Goal: Task Accomplishment & Management: Use online tool/utility

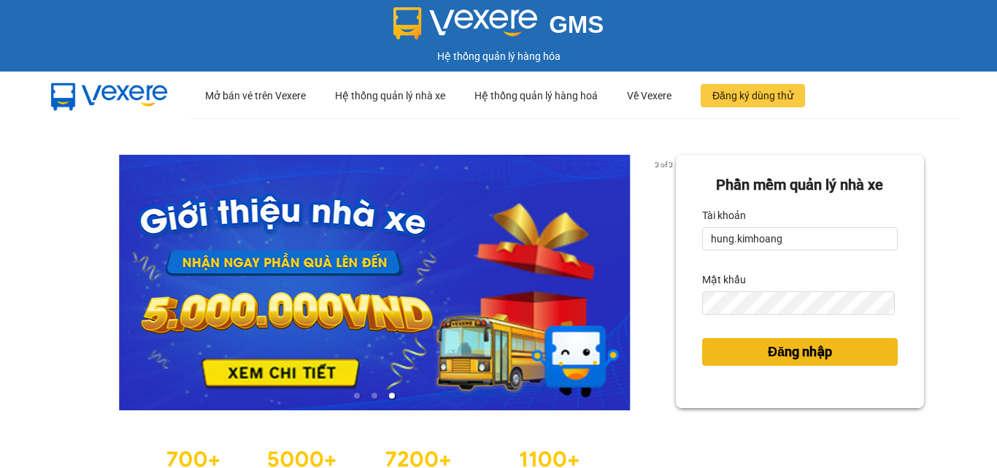
click at [849, 359] on button "Đăng nhập" at bounding box center [800, 352] width 196 height 28
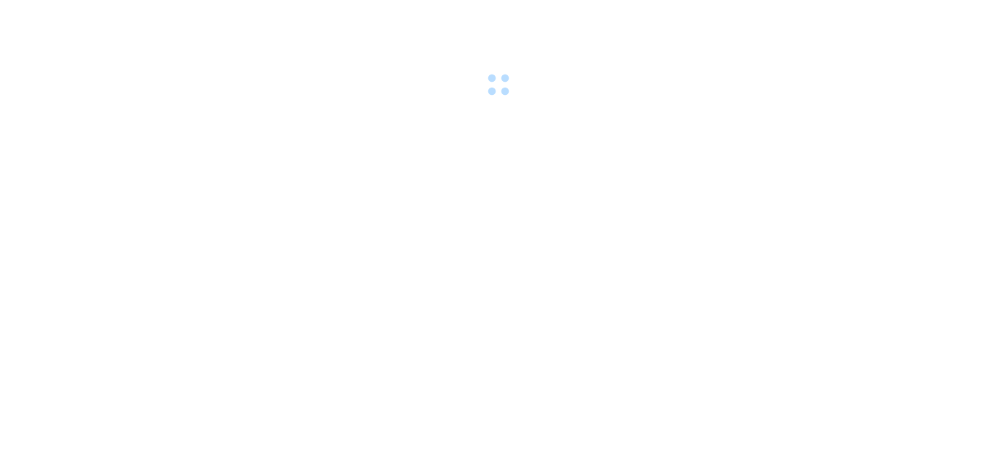
click at [849, 359] on body at bounding box center [498, 234] width 997 height 468
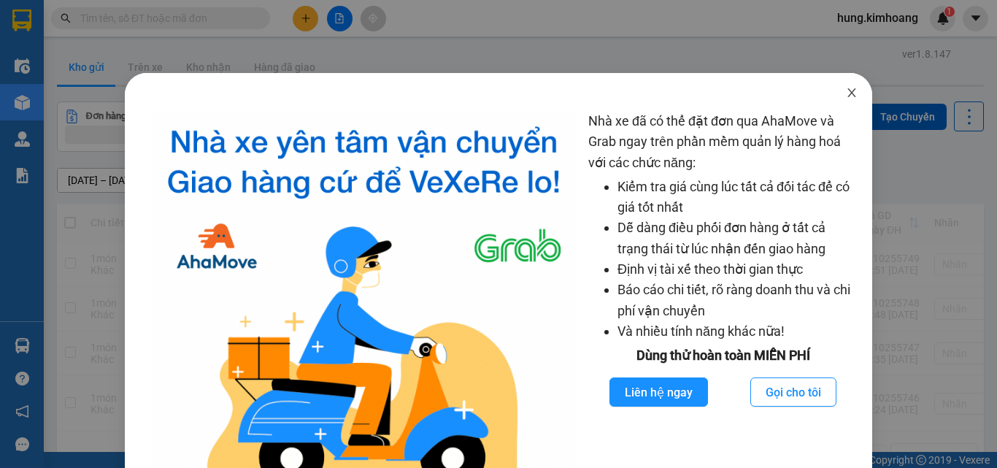
click at [846, 93] on icon "close" at bounding box center [852, 93] width 12 height 12
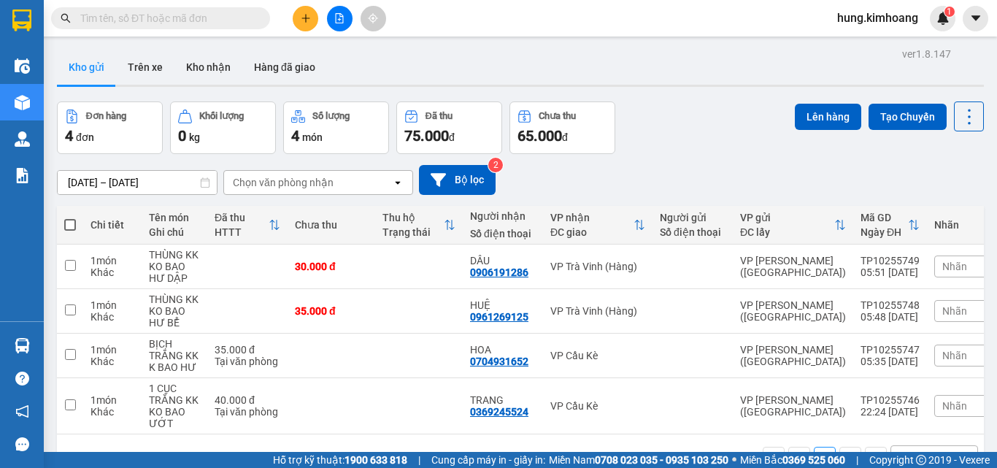
click at [227, 19] on input "text" at bounding box center [166, 18] width 172 height 16
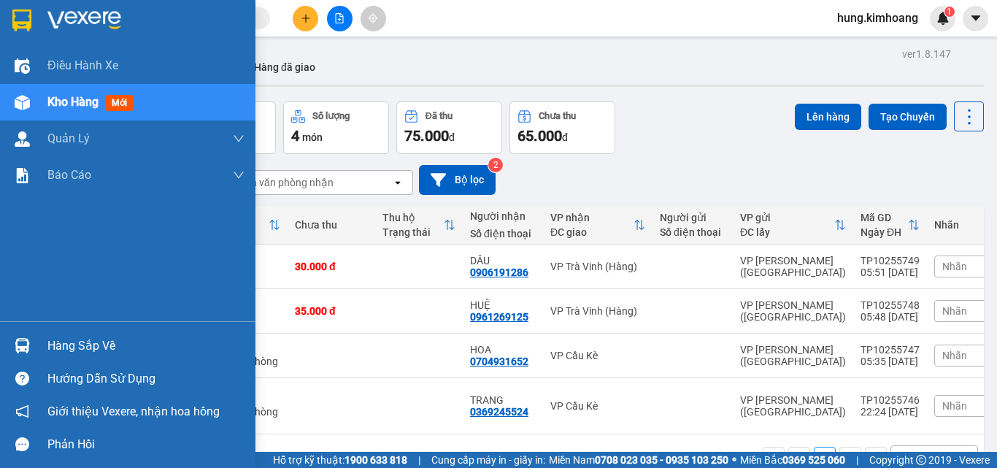
click at [35, 346] on div "Hàng sắp về" at bounding box center [128, 345] width 256 height 33
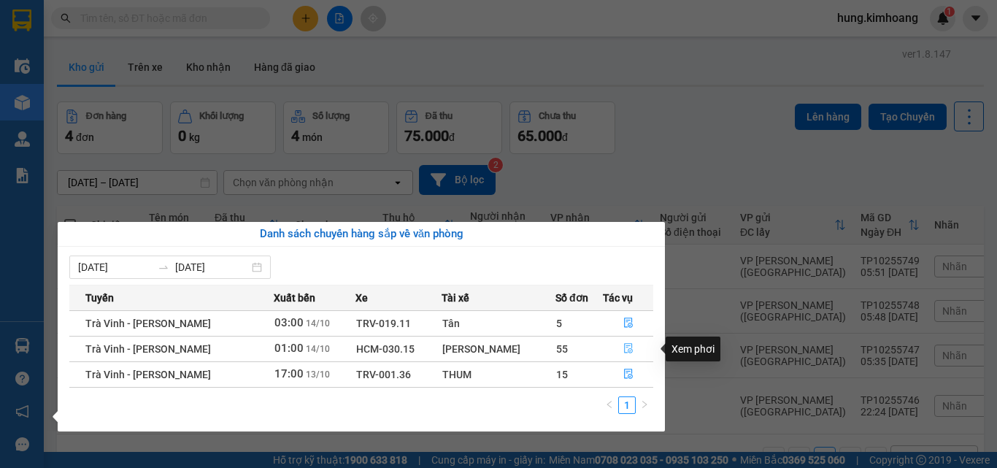
click at [621, 356] on button "button" at bounding box center [628, 348] width 49 height 23
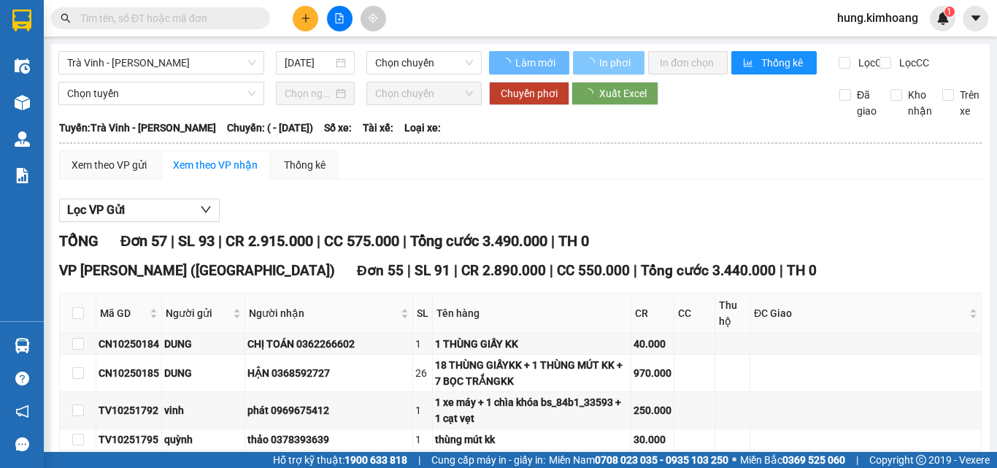
type input "14/10/2025"
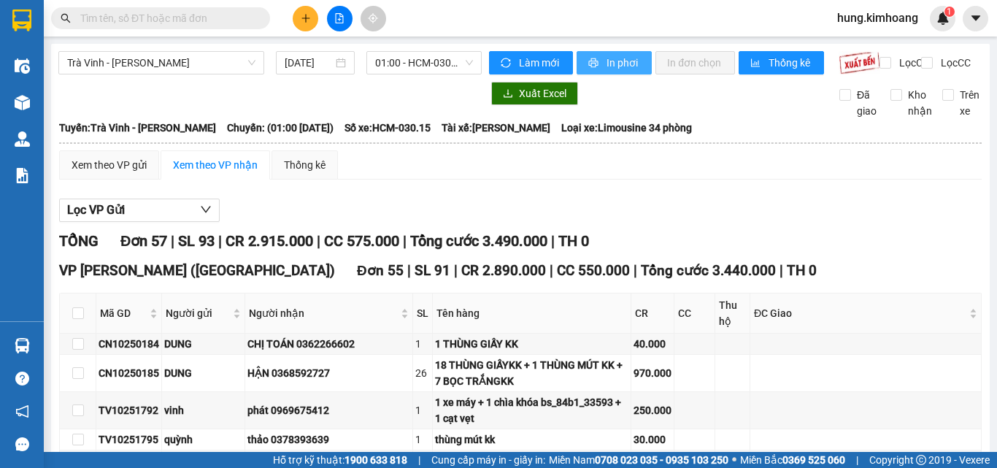
click at [607, 59] on span "In phơi" at bounding box center [624, 63] width 34 height 16
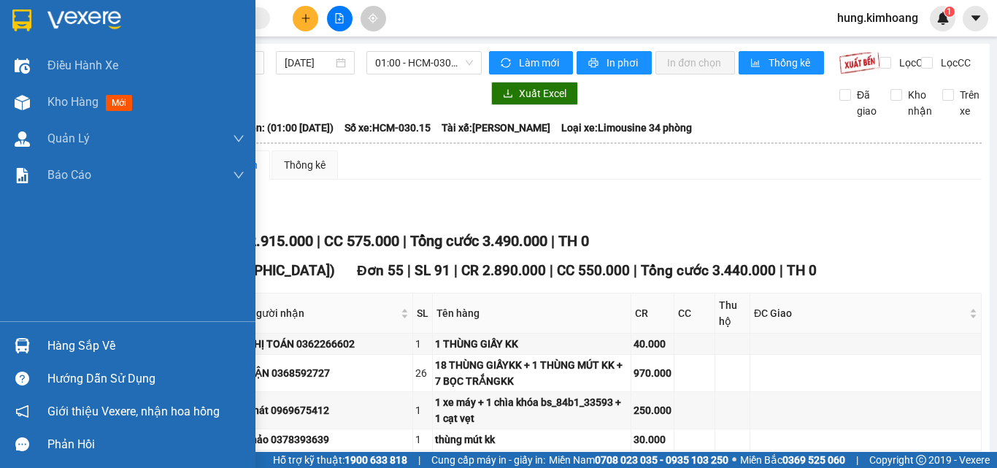
click at [32, 342] on div at bounding box center [22, 346] width 26 height 26
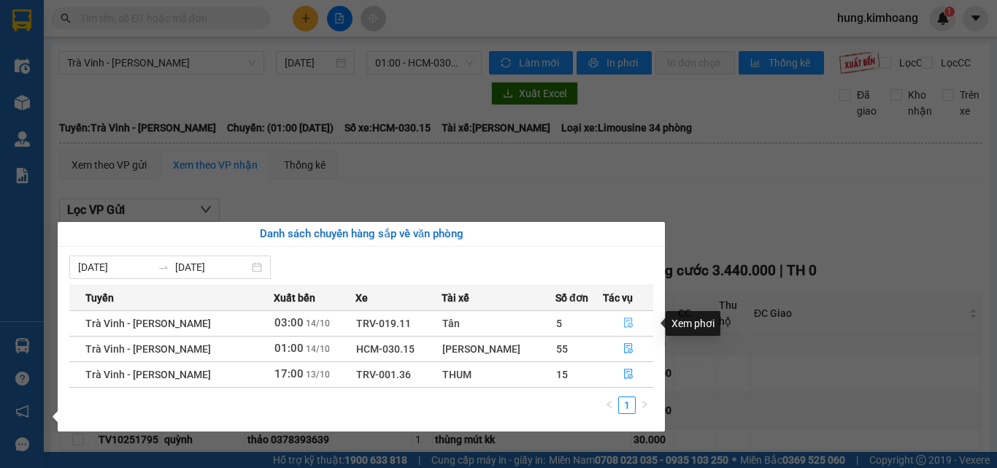
click at [624, 323] on icon "file-done" at bounding box center [629, 323] width 10 height 10
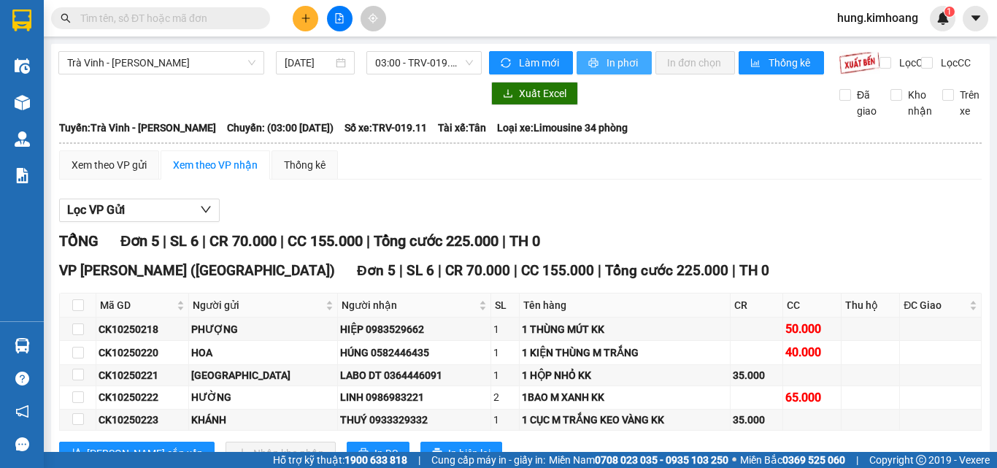
click at [603, 71] on button "In phơi" at bounding box center [614, 62] width 75 height 23
click at [74, 311] on input "checkbox" at bounding box center [78, 305] width 12 height 12
checkbox input "true"
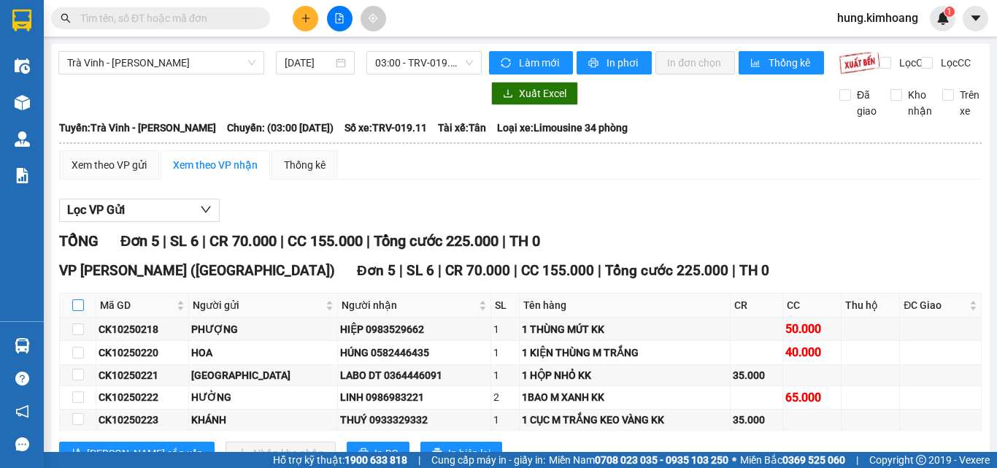
checkbox input "true"
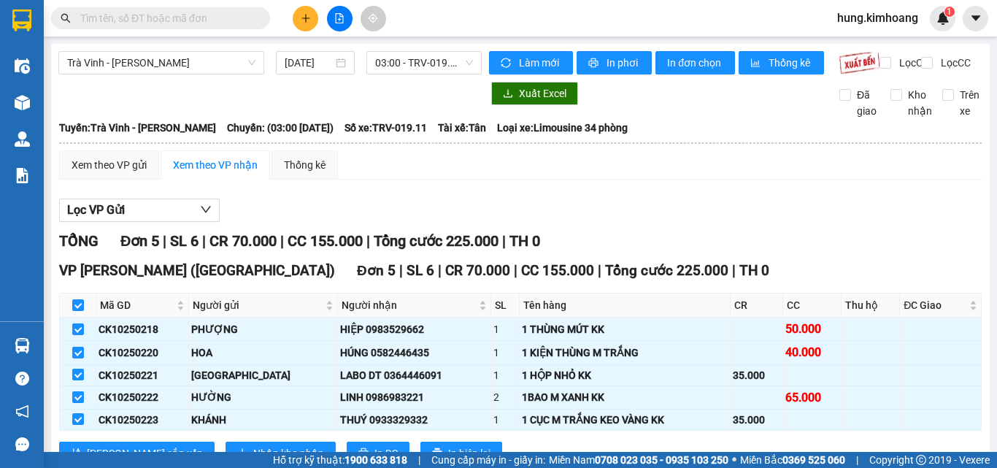
scroll to position [66, 0]
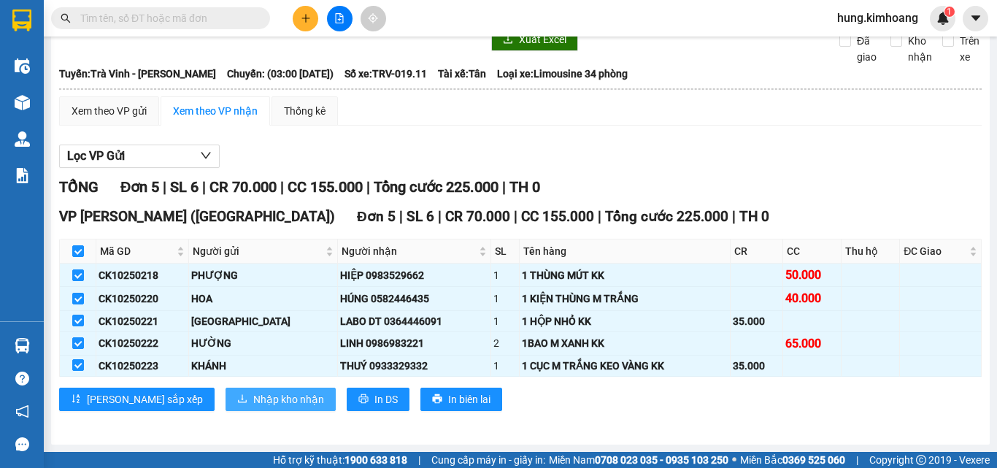
click at [253, 394] on span "Nhập kho nhận" at bounding box center [288, 399] width 71 height 16
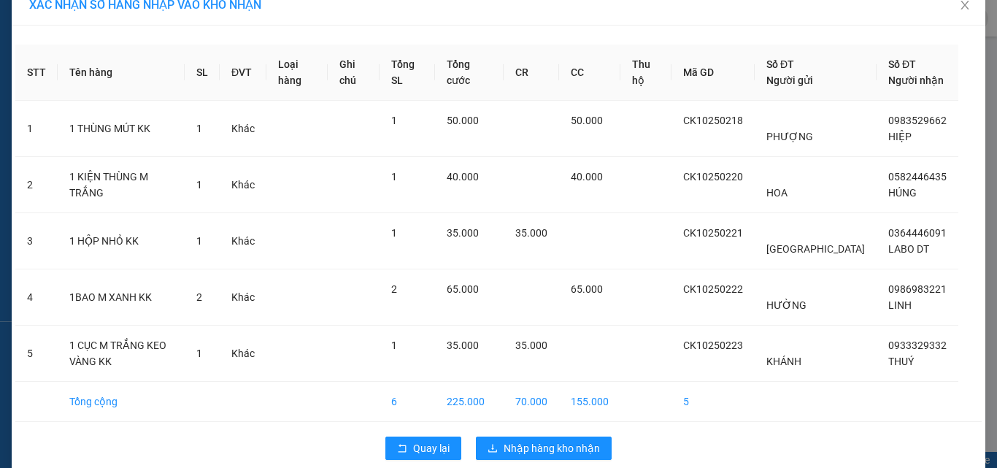
scroll to position [42, 0]
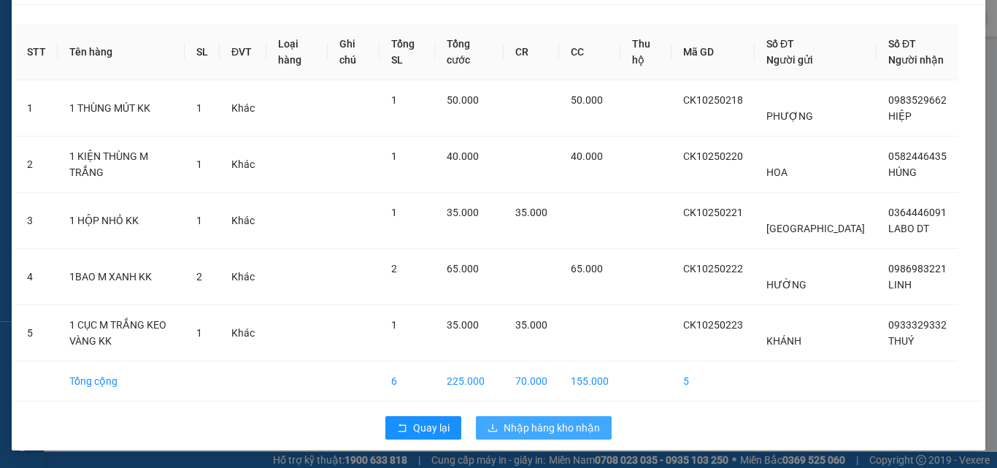
click at [526, 422] on span "Nhập hàng kho nhận" at bounding box center [552, 428] width 96 height 16
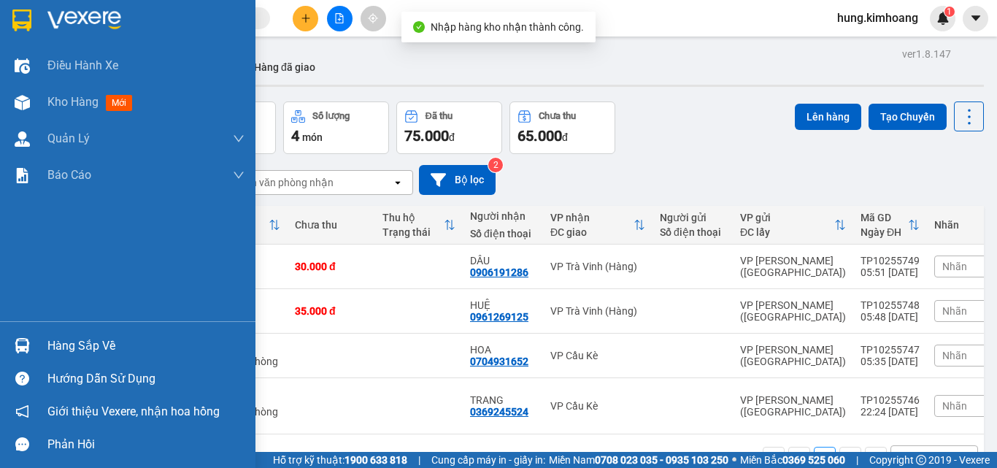
click at [10, 346] on div at bounding box center [22, 346] width 26 height 26
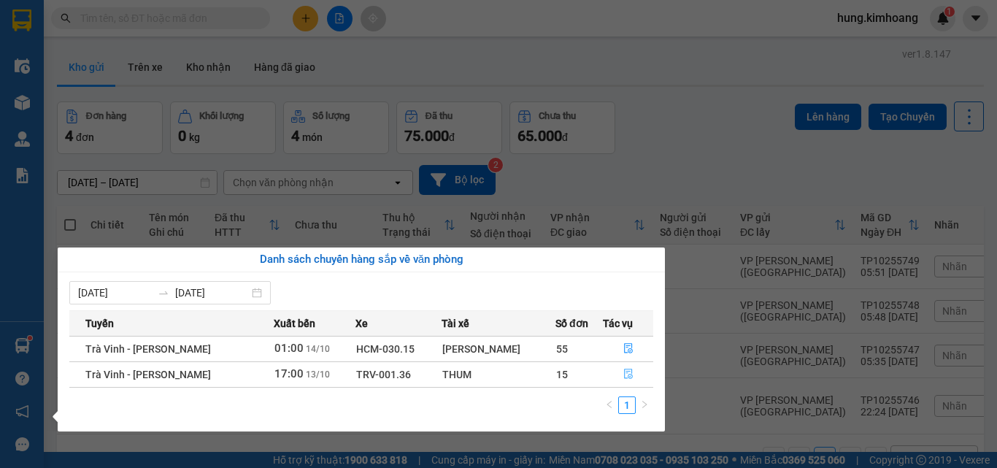
click at [627, 376] on icon "file-done" at bounding box center [629, 374] width 10 height 10
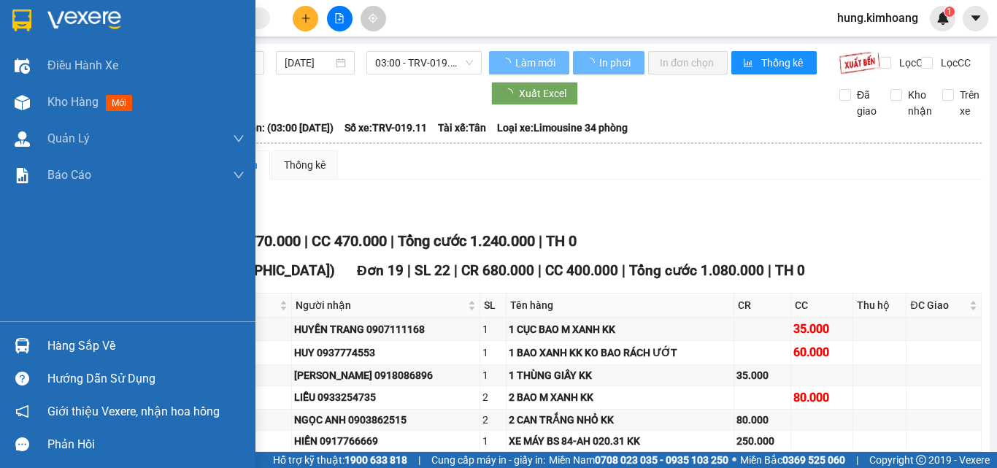
type input "13/10/2025"
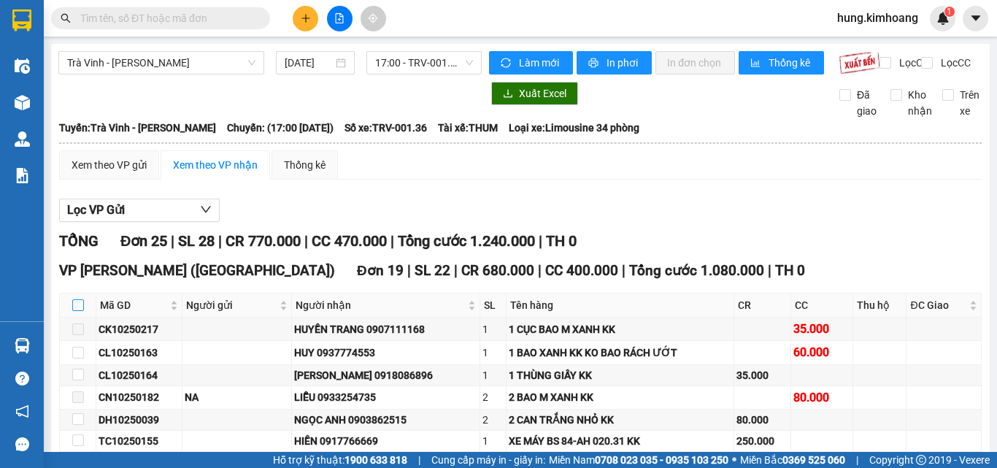
click at [79, 311] on input "checkbox" at bounding box center [78, 305] width 12 height 12
checkbox input "true"
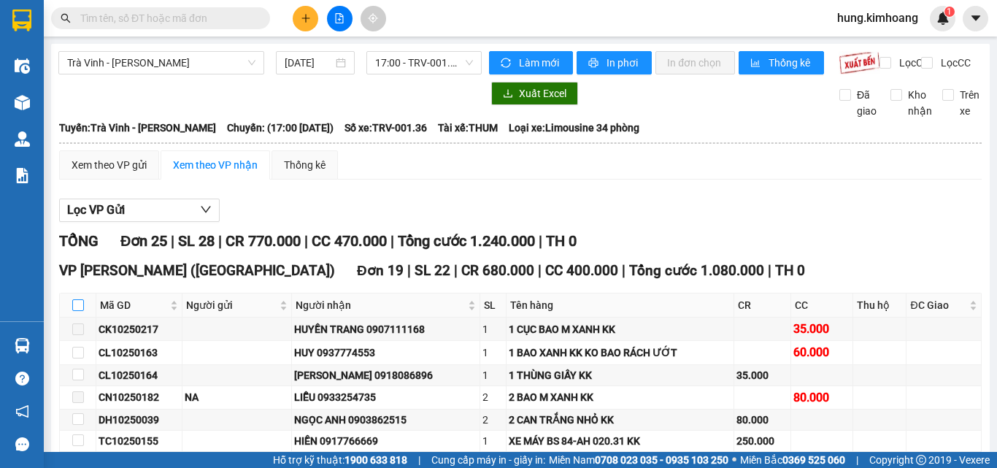
checkbox input "true"
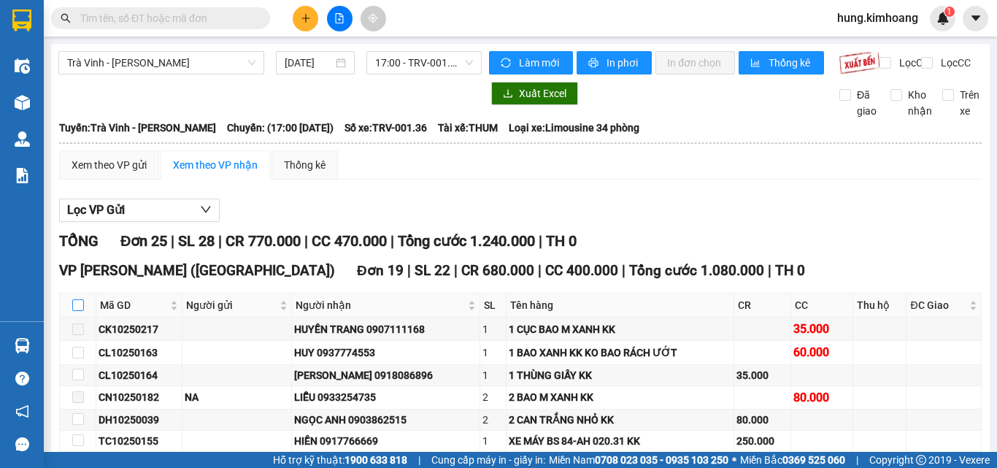
checkbox input "true"
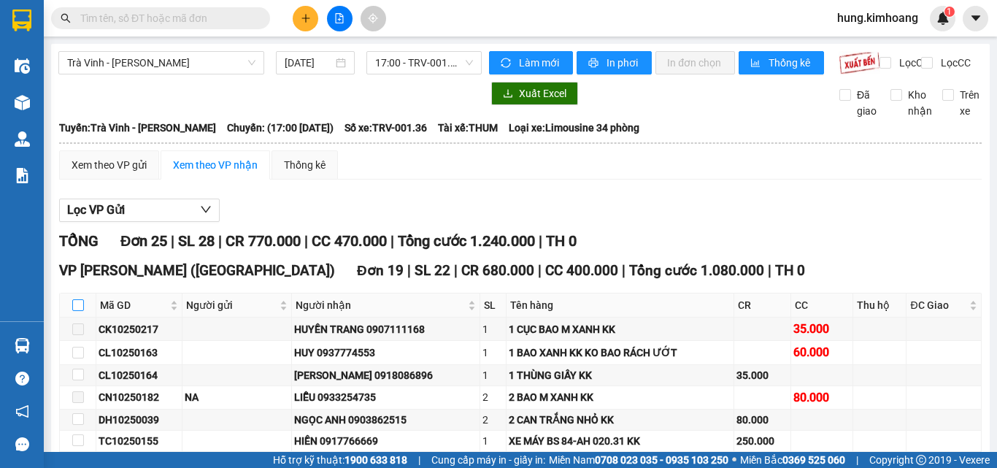
checkbox input "true"
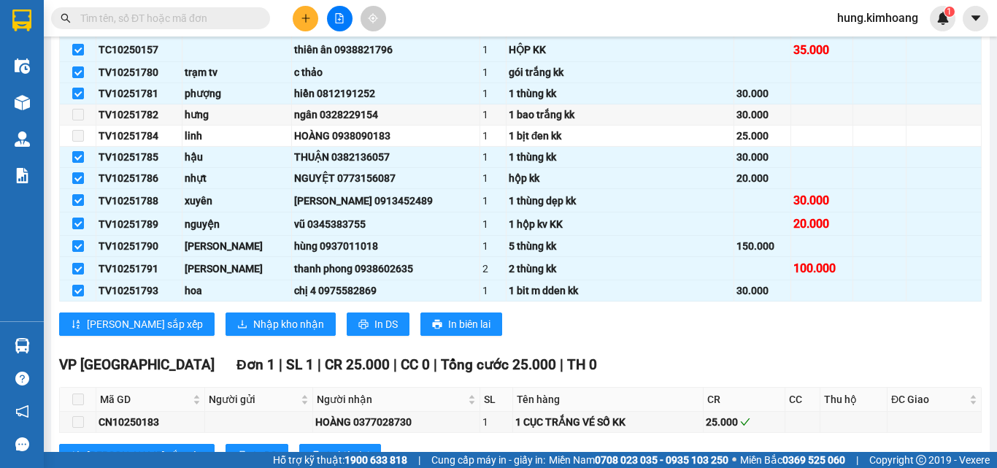
scroll to position [438, 0]
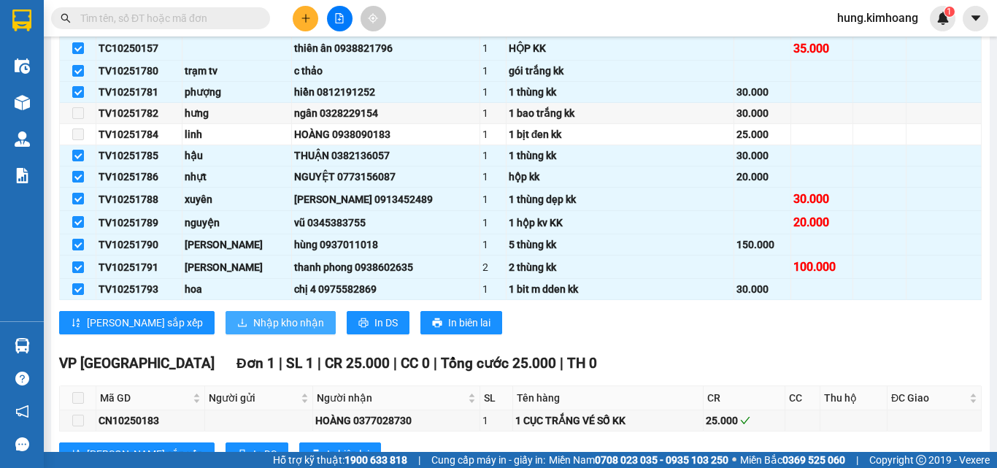
click at [253, 331] on span "Nhập kho nhận" at bounding box center [288, 323] width 71 height 16
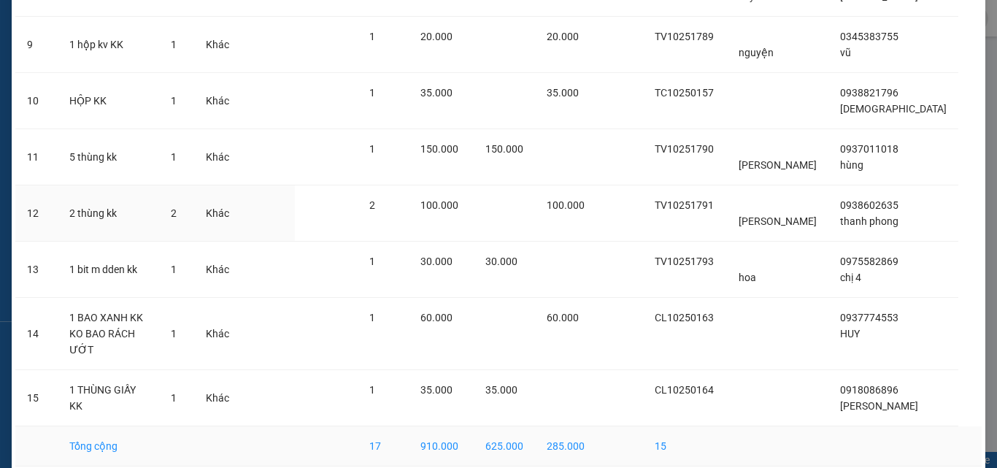
scroll to position [653, 0]
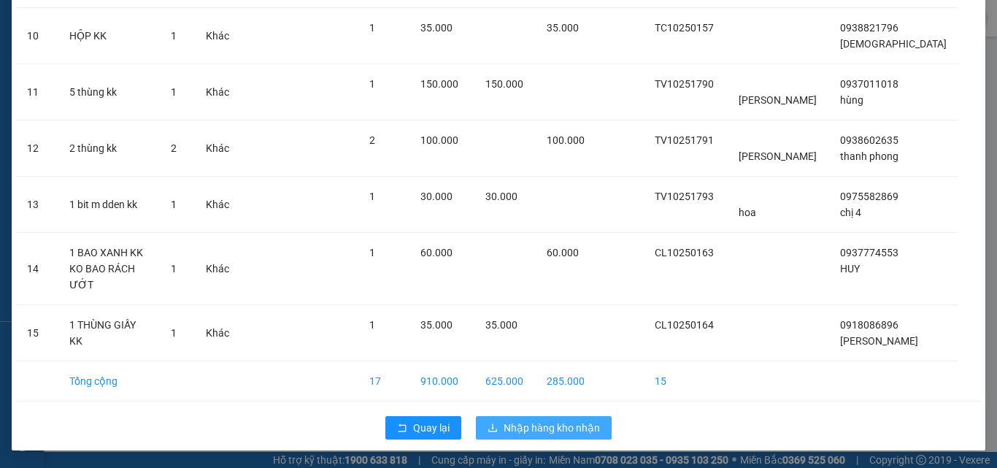
click at [481, 427] on button "Nhập hàng kho nhận" at bounding box center [544, 427] width 136 height 23
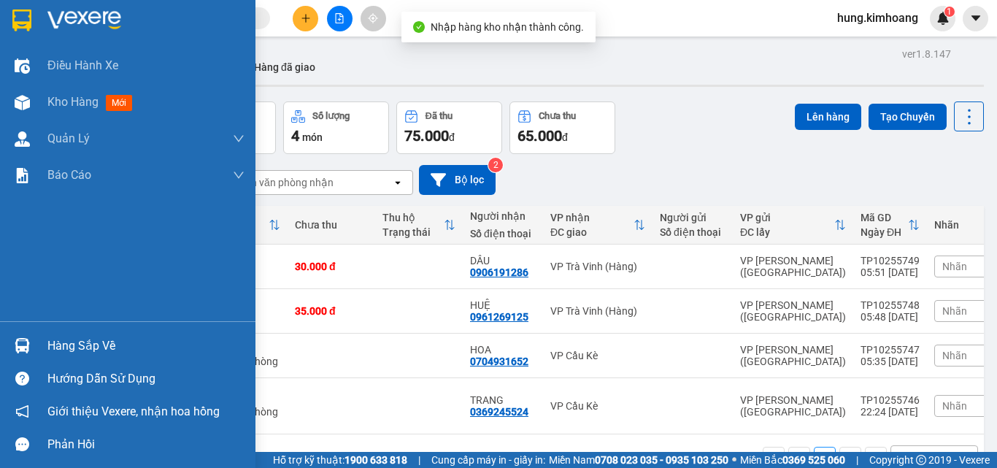
click at [26, 337] on div at bounding box center [22, 346] width 26 height 26
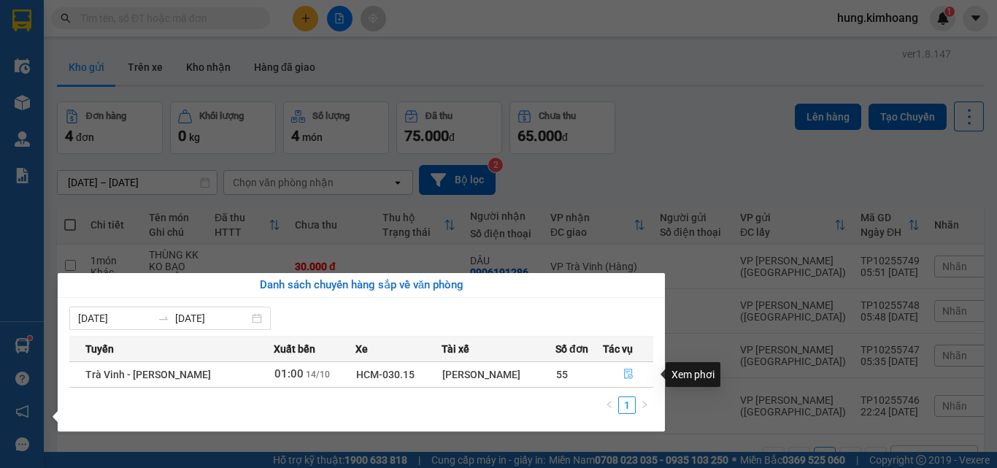
click at [626, 376] on icon "file-done" at bounding box center [628, 374] width 9 height 10
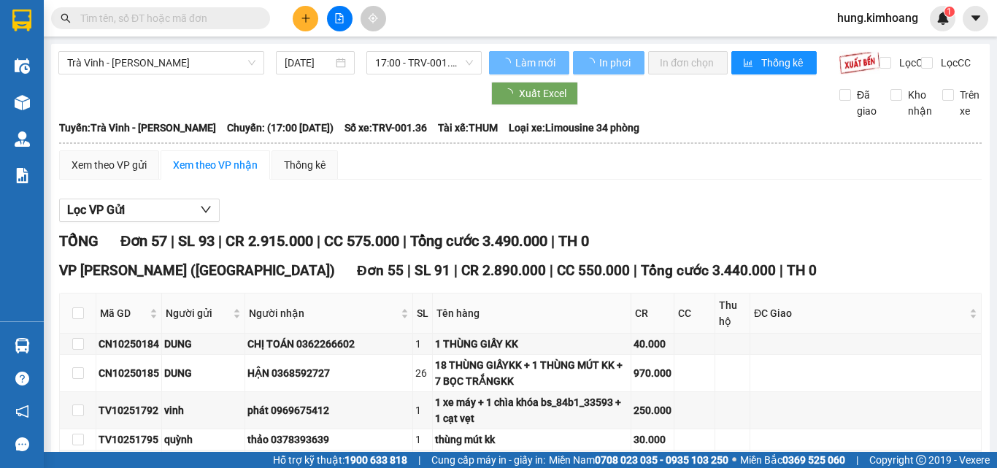
type input "14/10/2025"
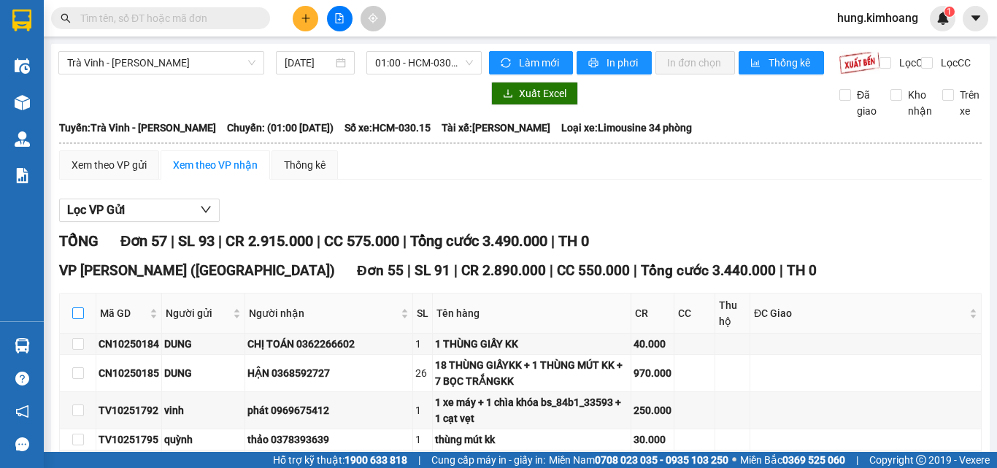
click at [77, 319] on input "checkbox" at bounding box center [78, 313] width 12 height 12
checkbox input "true"
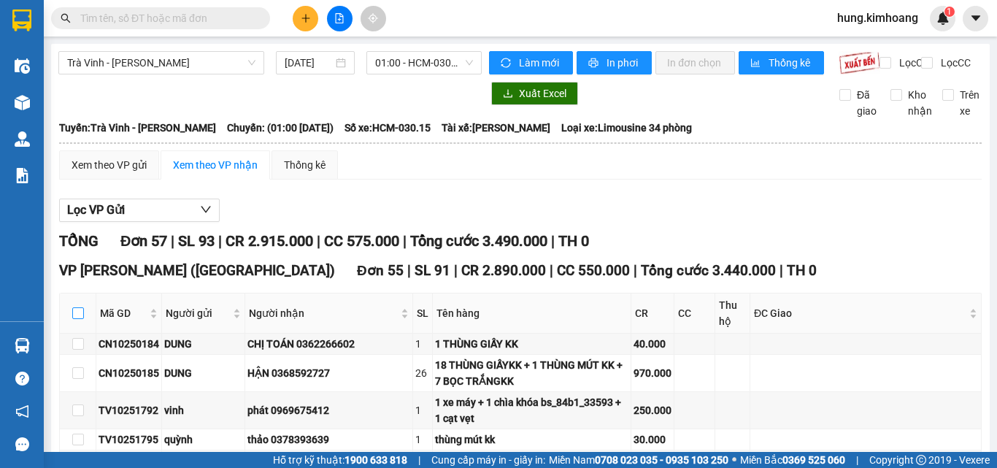
checkbox input "true"
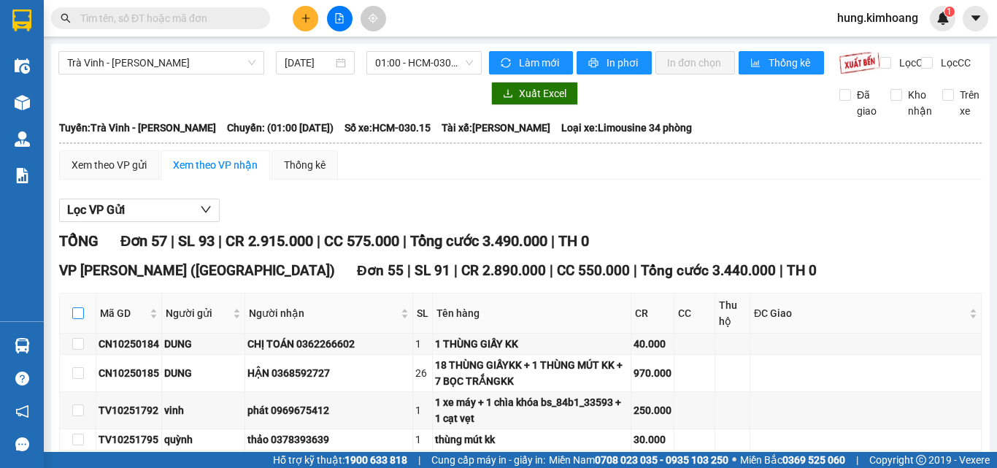
checkbox input "true"
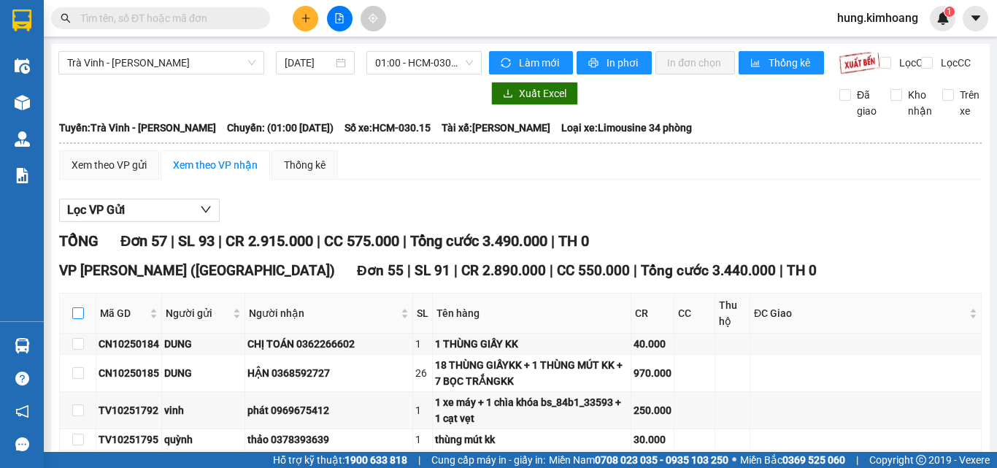
checkbox input "true"
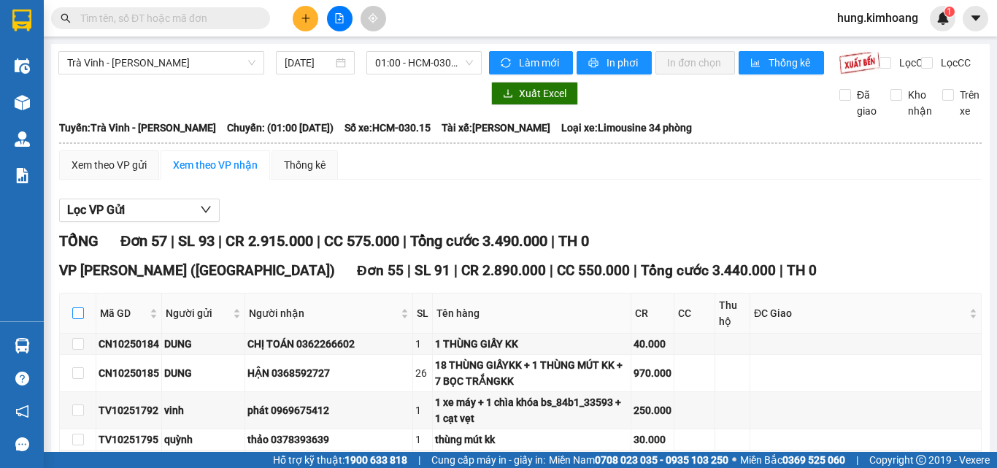
checkbox input "true"
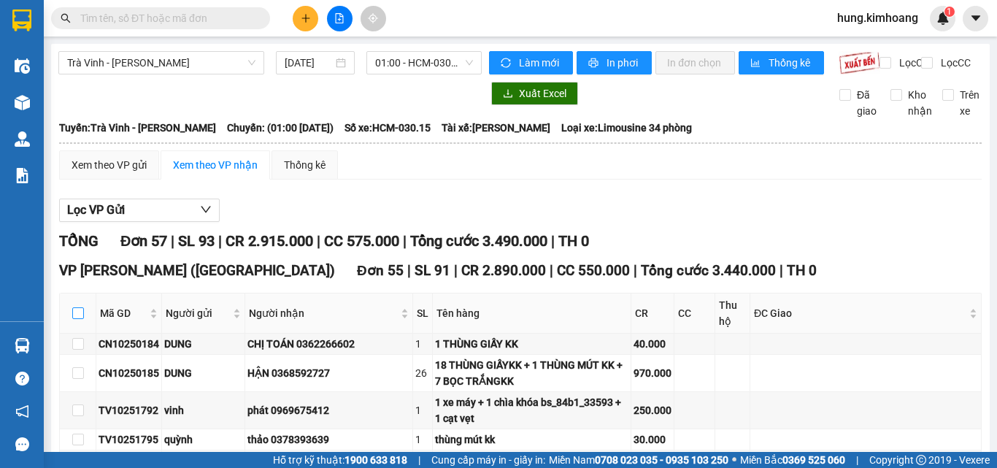
checkbox input "true"
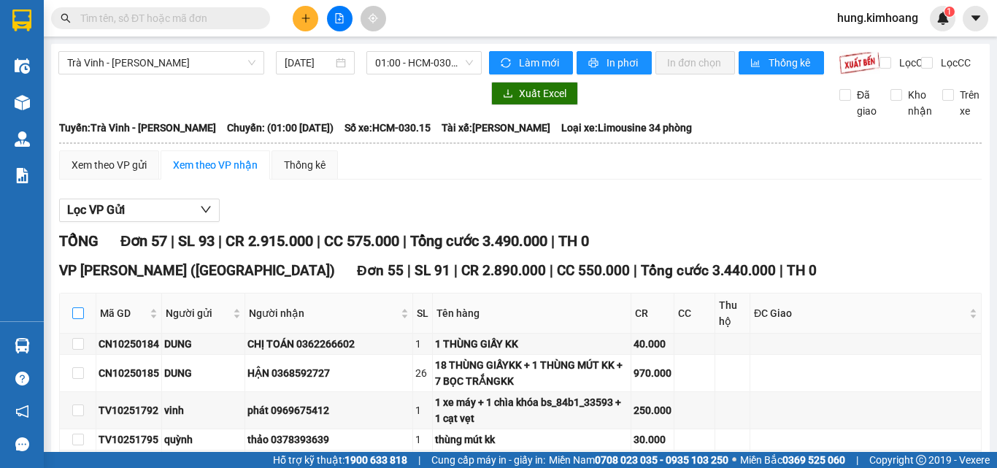
checkbox input "true"
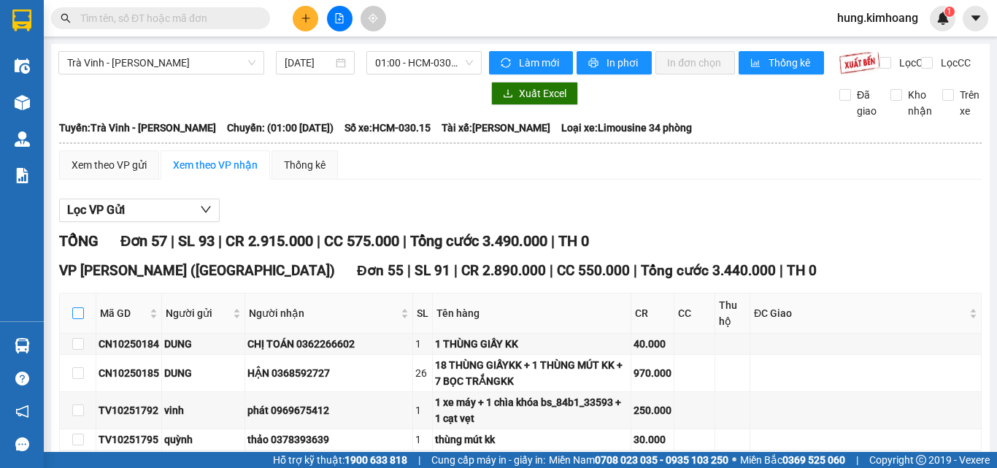
checkbox input "true"
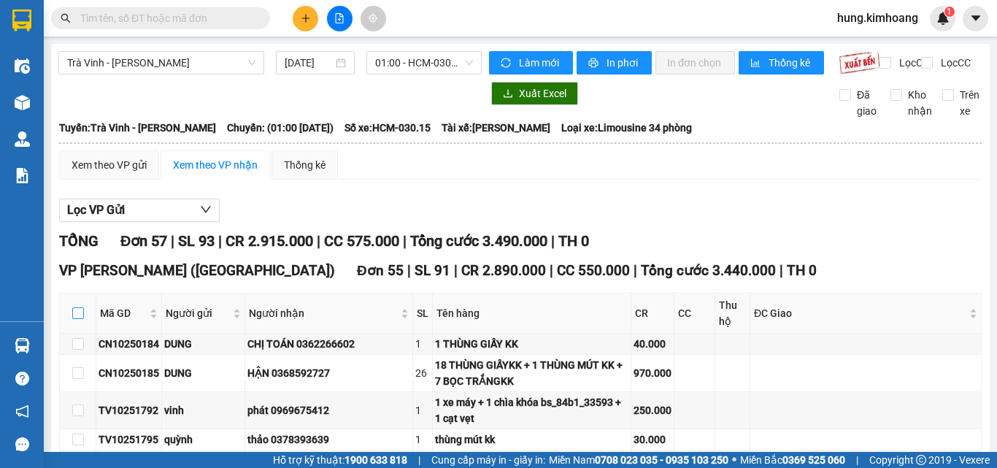
checkbox input "true"
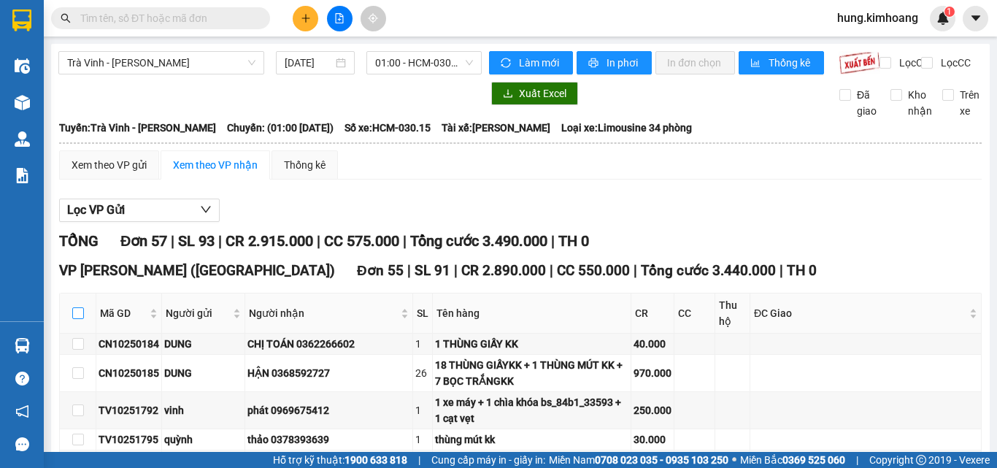
checkbox input "true"
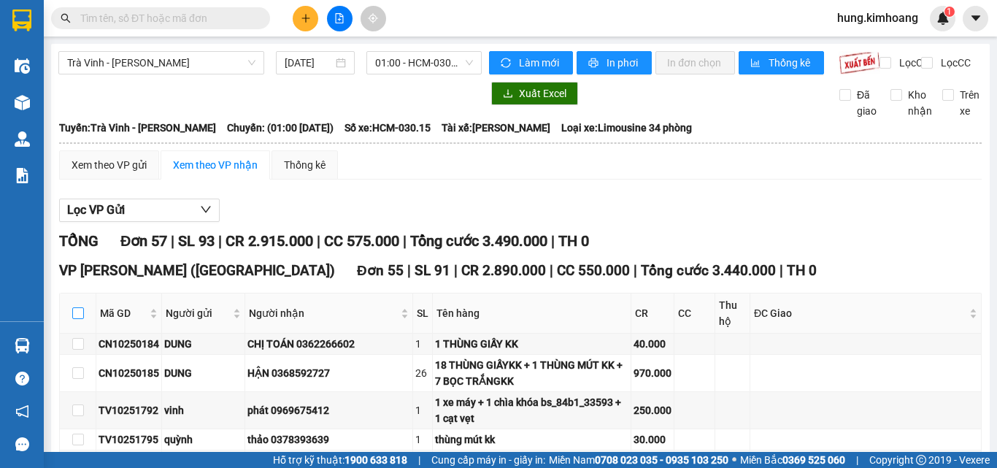
checkbox input "true"
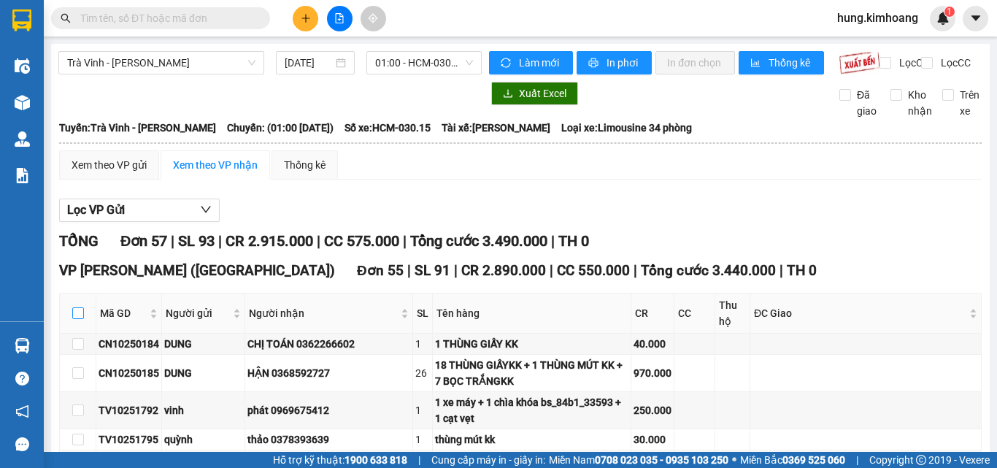
checkbox input "true"
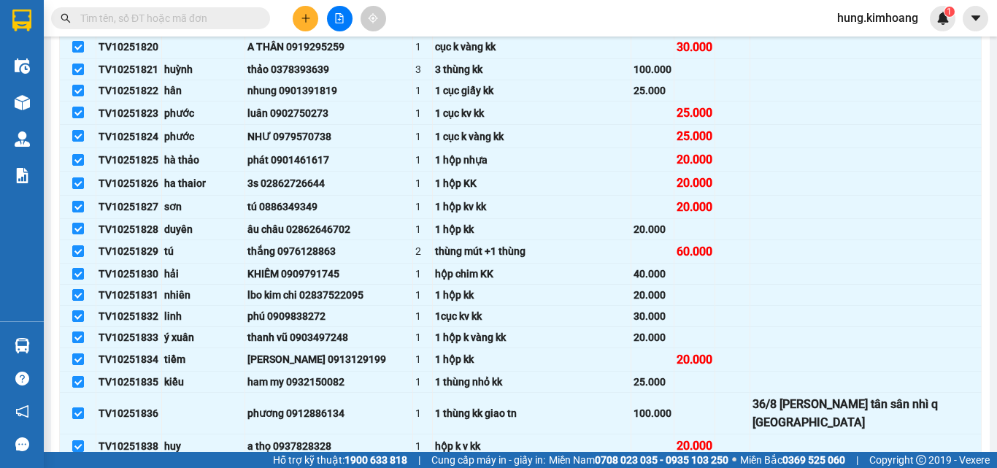
scroll to position [895, 0]
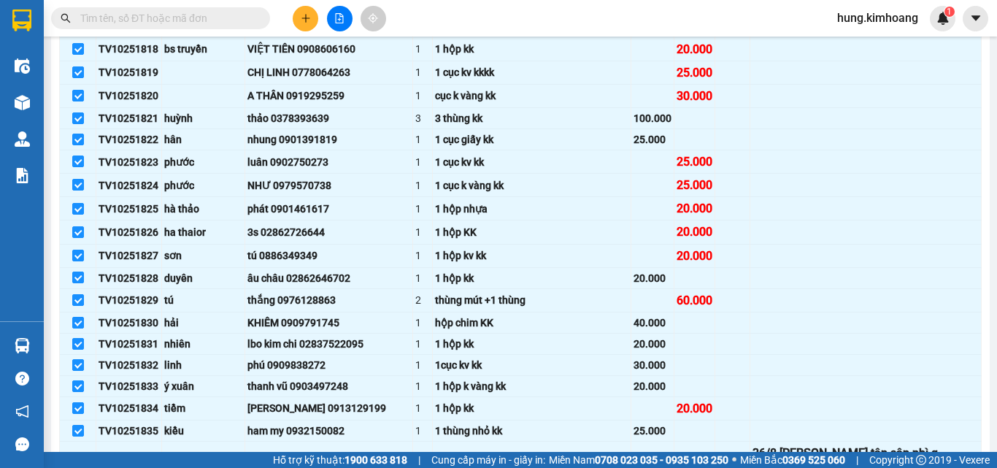
click at [208, 17] on input "text" at bounding box center [166, 18] width 172 height 16
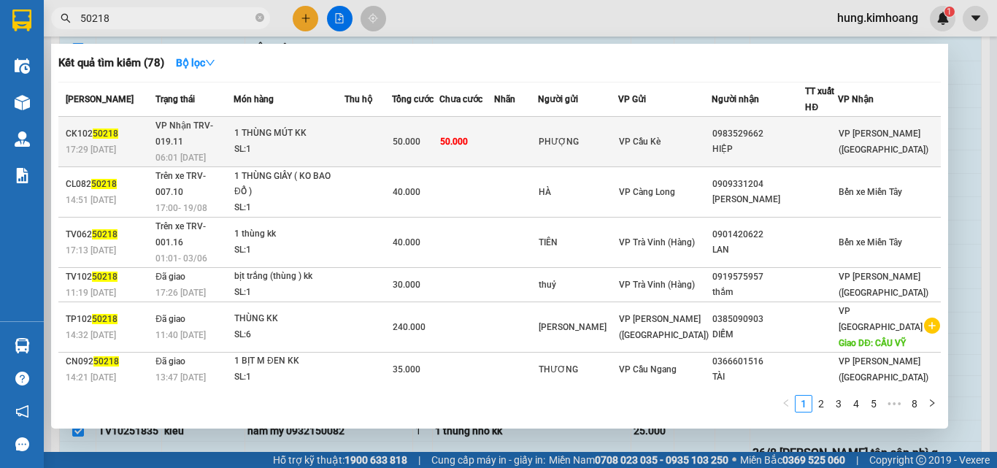
type input "50218"
click at [538, 138] on td at bounding box center [516, 142] width 44 height 50
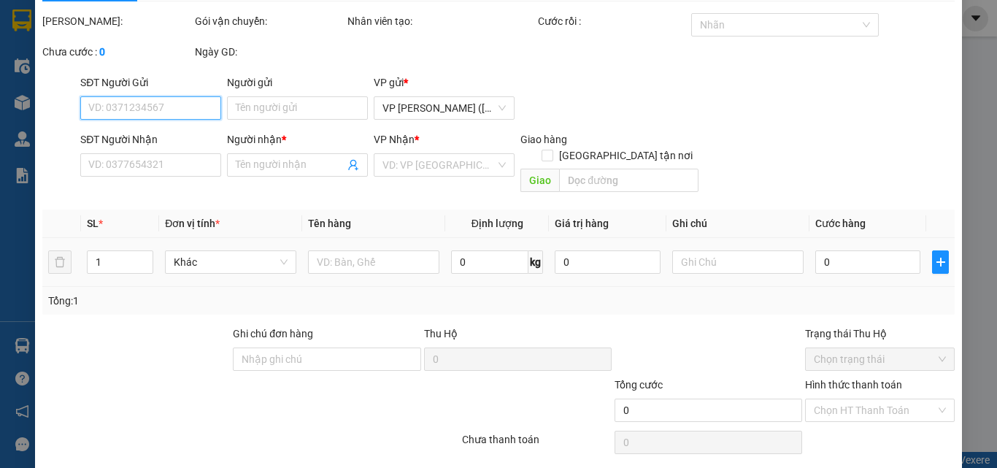
type input "PHƯỢNG"
type input "0983529662"
type input "HIỆP"
type input "50.000"
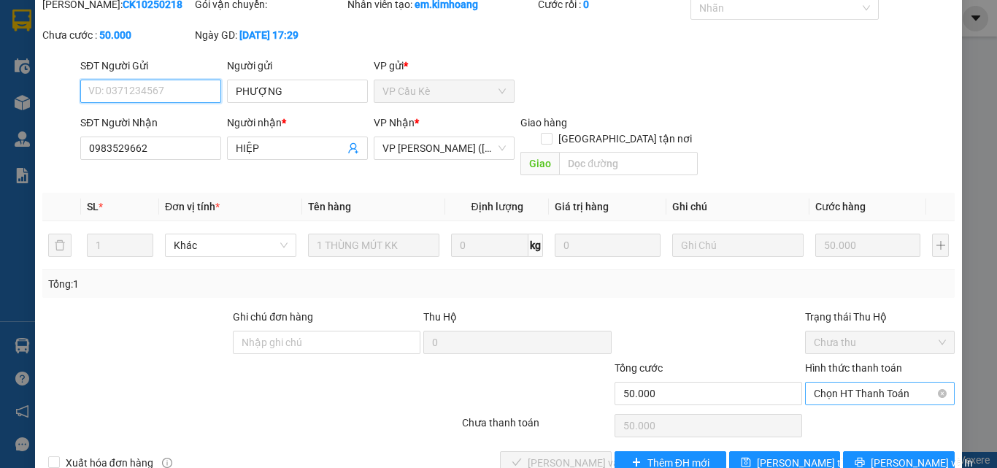
scroll to position [75, 0]
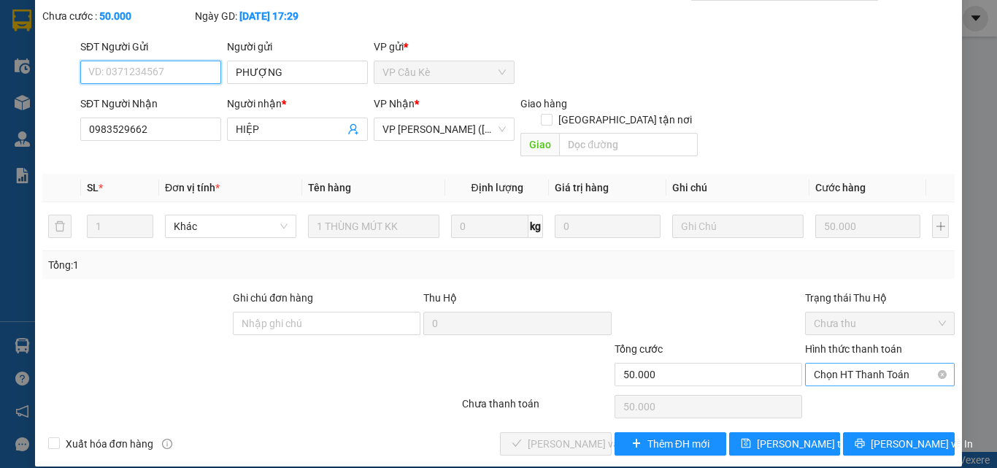
drag, startPoint x: 825, startPoint y: 350, endPoint x: 835, endPoint y: 364, distance: 17.2
click at [826, 364] on span "Chọn HT Thanh Toán" at bounding box center [880, 375] width 132 height 22
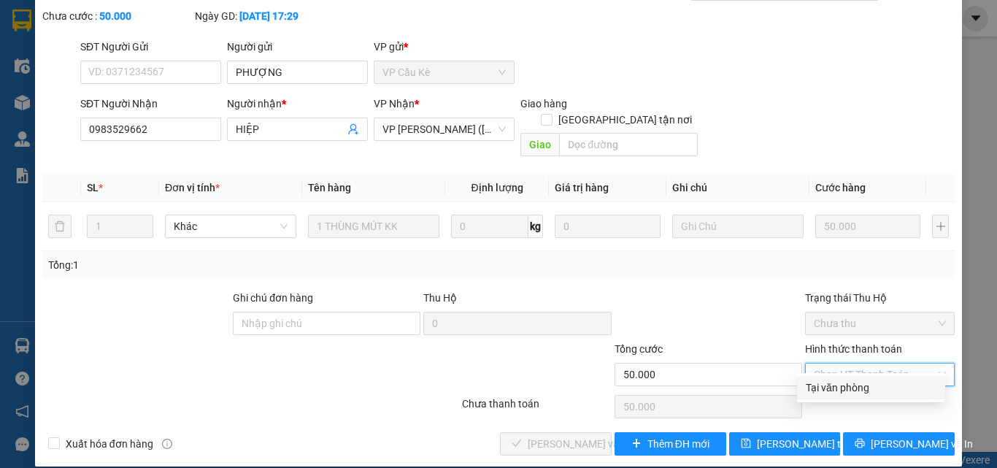
click at [842, 383] on div "Tại văn phòng" at bounding box center [871, 388] width 131 height 16
type input "0"
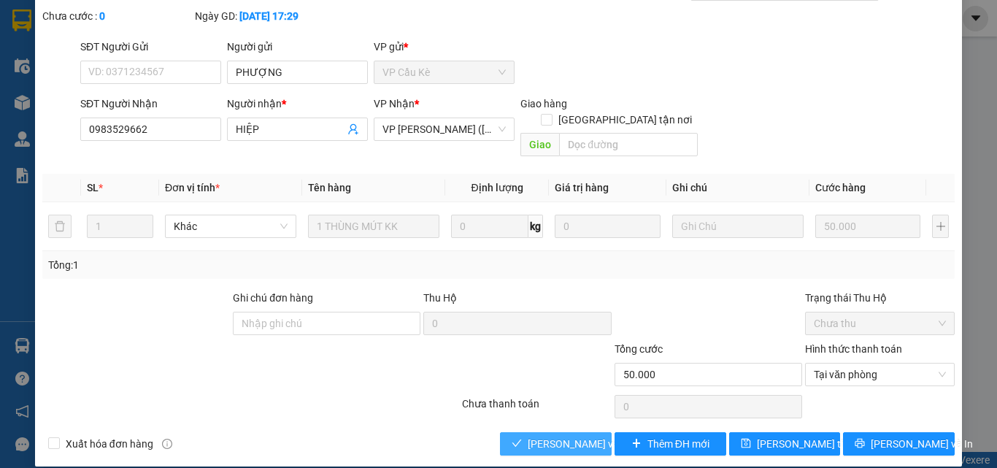
click at [536, 436] on span "Lưu và Giao hàng" at bounding box center [598, 444] width 140 height 16
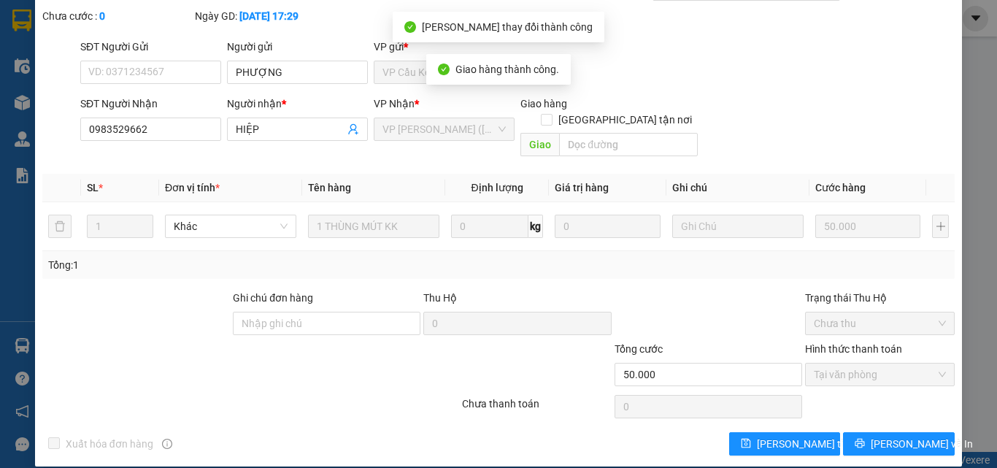
scroll to position [0, 0]
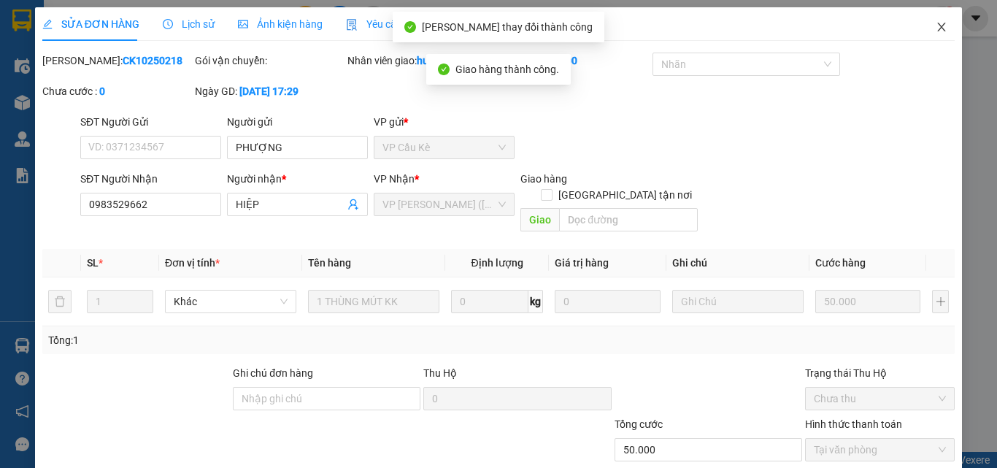
click at [936, 29] on icon "close" at bounding box center [942, 27] width 12 height 12
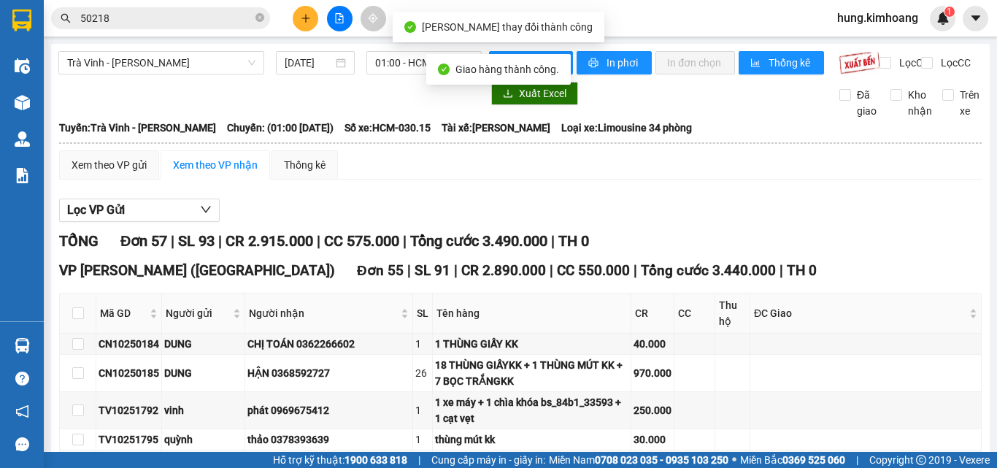
click at [217, 12] on input "50218" at bounding box center [166, 18] width 172 height 16
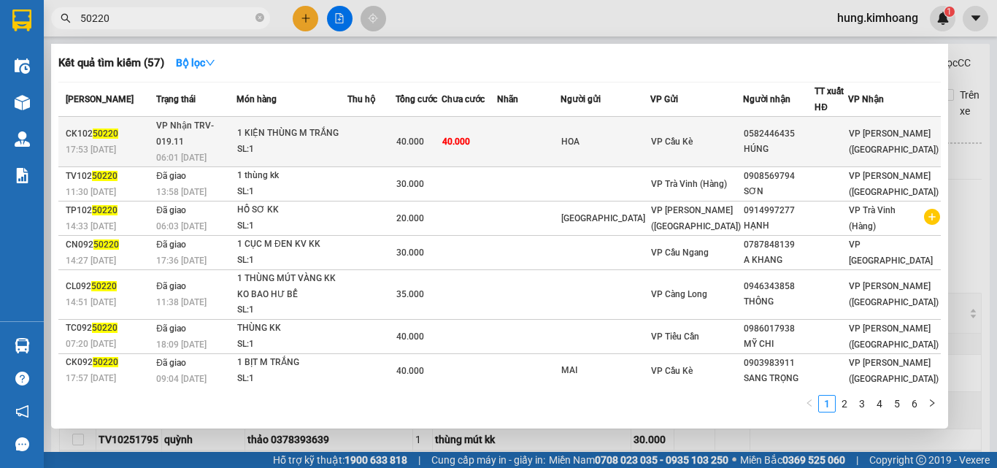
type input "50220"
click at [497, 129] on td "40.000" at bounding box center [469, 142] width 55 height 50
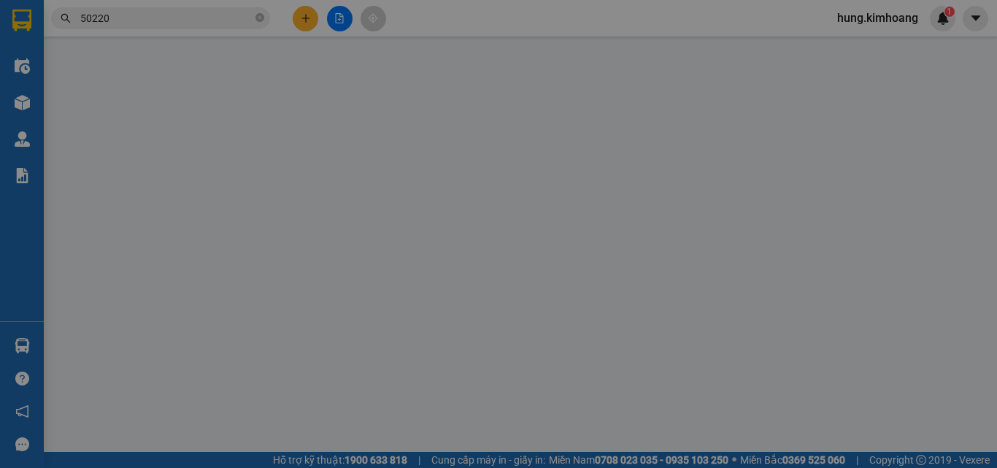
type input "HOA"
type input "0582446435"
type input "HÚNG"
type input "40.000"
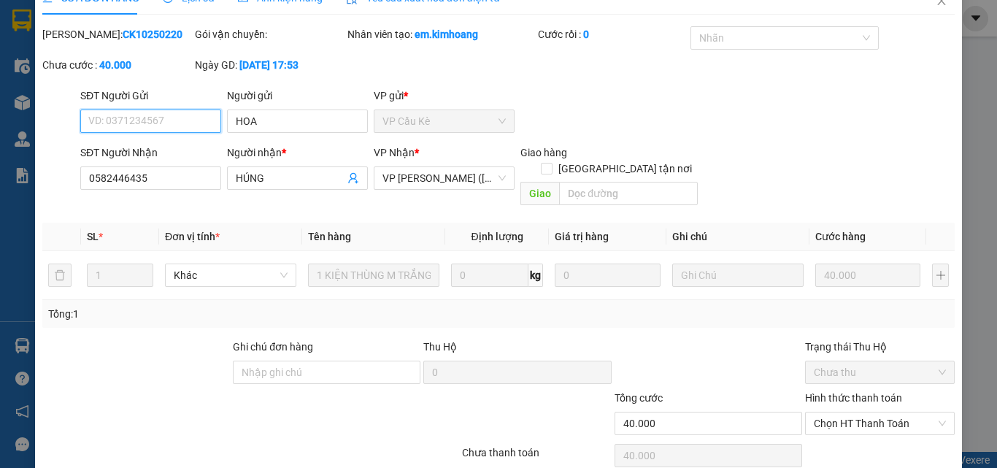
scroll to position [74, 0]
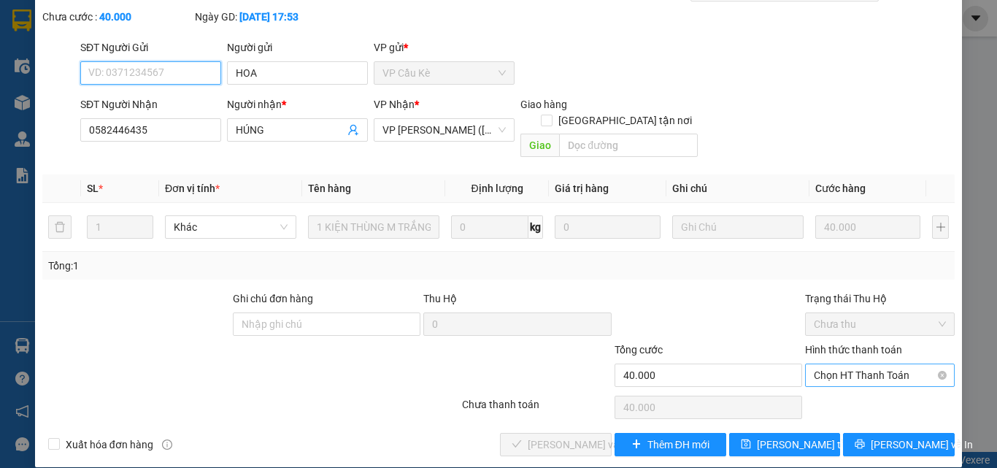
click at [838, 364] on span "Chọn HT Thanh Toán" at bounding box center [880, 375] width 132 height 22
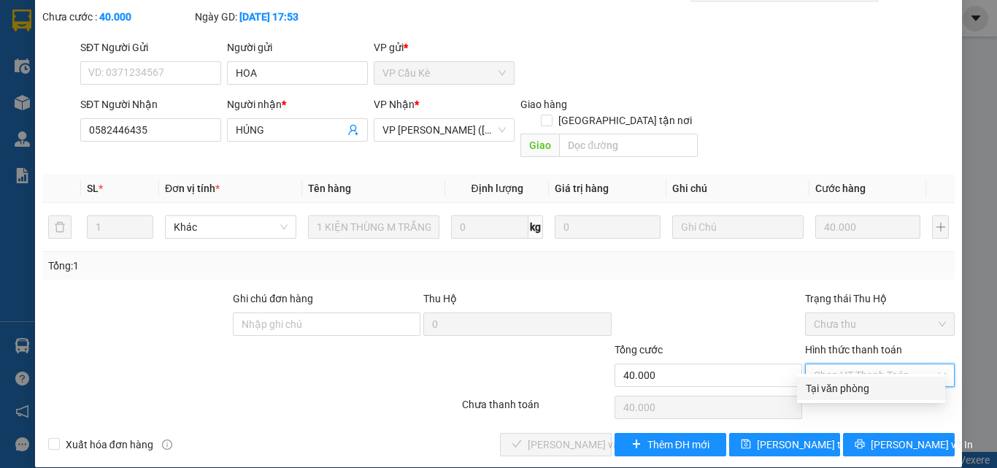
drag, startPoint x: 822, startPoint y: 389, endPoint x: 784, endPoint y: 390, distance: 38.7
click at [822, 390] on div "Tại văn phòng" at bounding box center [871, 388] width 131 height 16
type input "0"
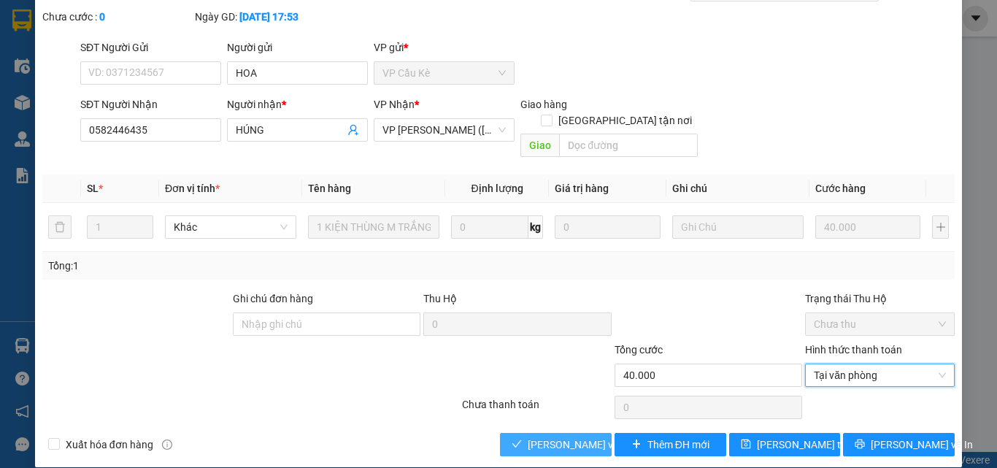
click at [558, 437] on span "Lưu và Giao hàng" at bounding box center [598, 445] width 140 height 16
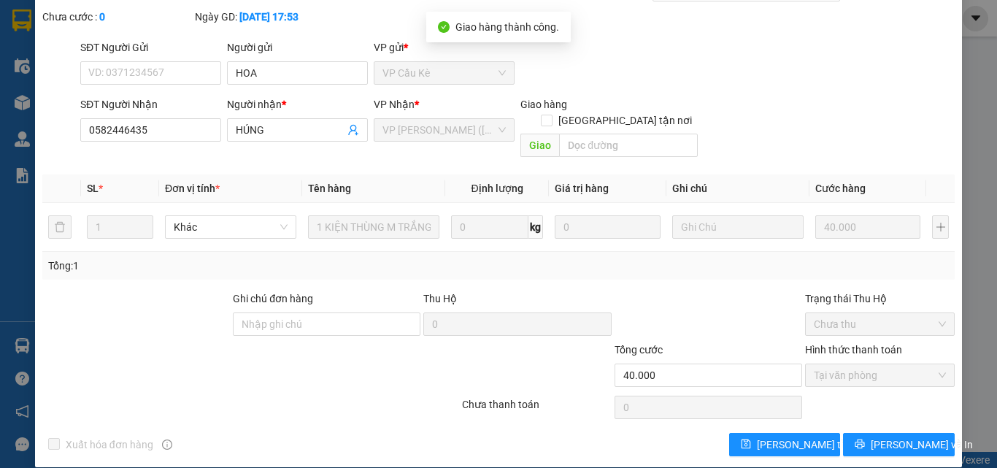
scroll to position [0, 0]
